Goal: Transaction & Acquisition: Purchase product/service

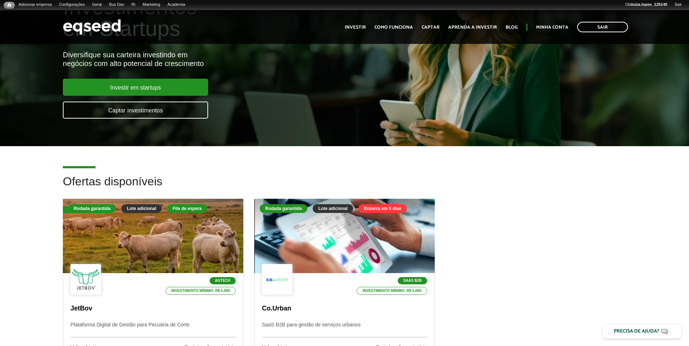
scroll to position [145, 0]
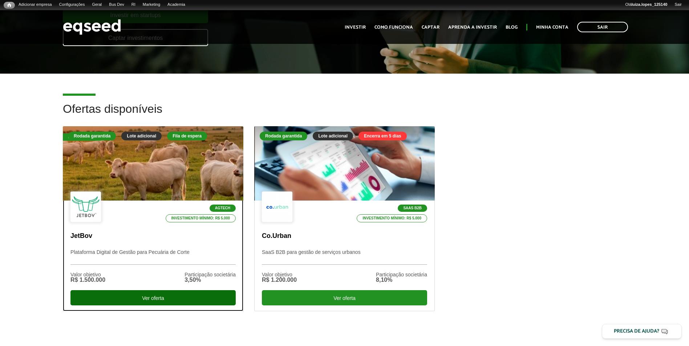
click at [108, 304] on div "Ver oferta" at bounding box center [152, 298] width 165 height 15
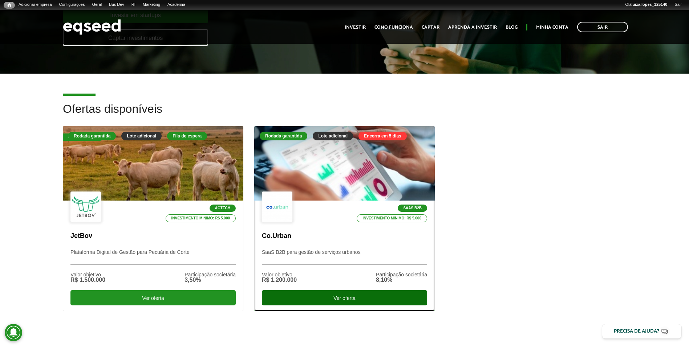
click at [312, 297] on div "Ver oferta" at bounding box center [344, 298] width 165 height 15
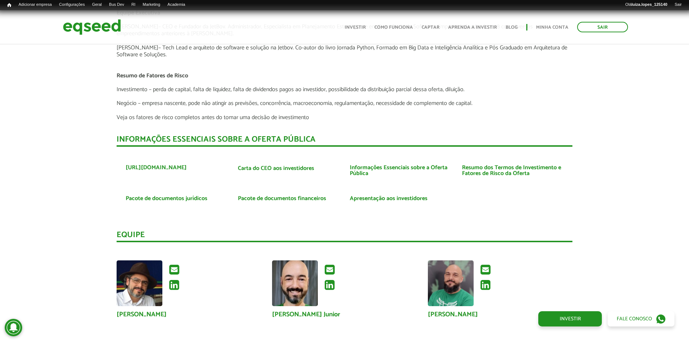
scroll to position [1961, 0]
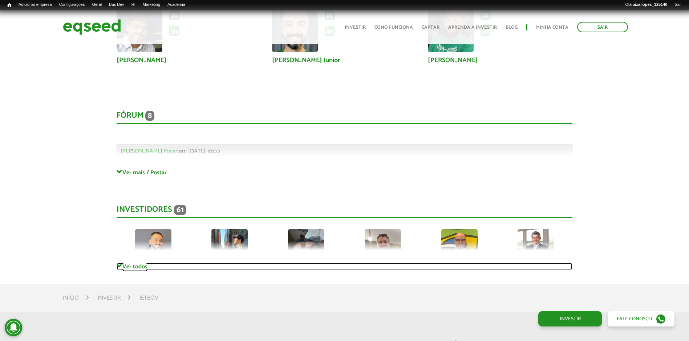
click at [125, 267] on link "Ver todos" at bounding box center [345, 266] width 456 height 7
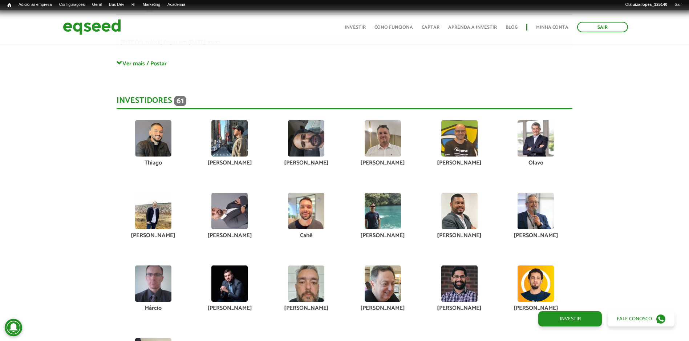
scroll to position [1997, 0]
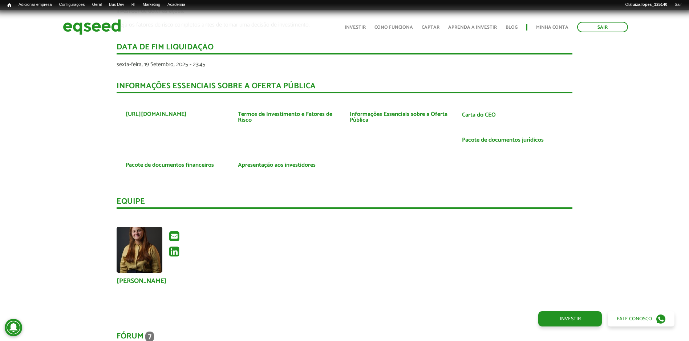
scroll to position [1525, 0]
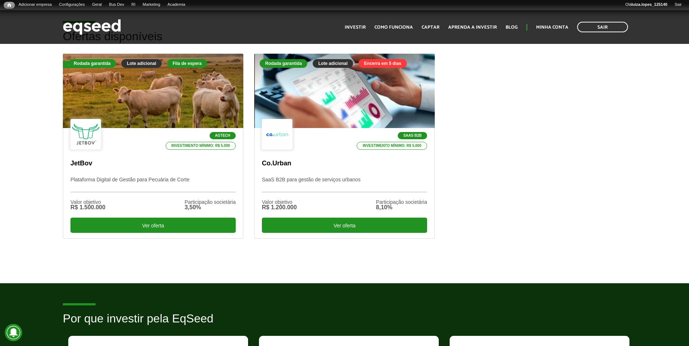
scroll to position [254, 0]
